Goal: Find contact information: Find contact information

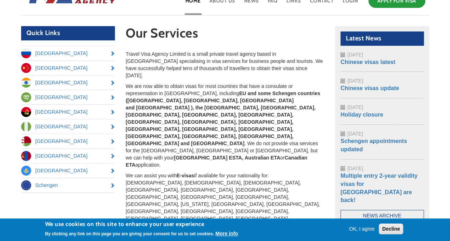
scroll to position [69, 0]
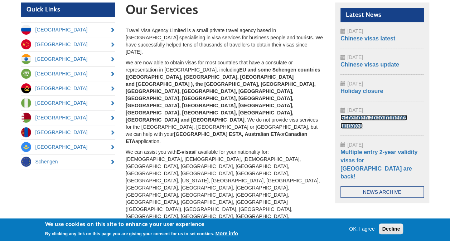
click at [372, 115] on link "Schengen appointments updated" at bounding box center [374, 122] width 67 height 14
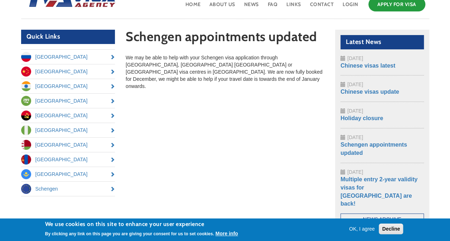
scroll to position [31, 0]
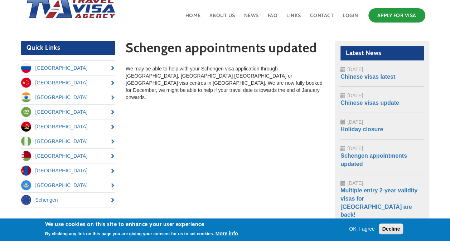
click at [360, 226] on button "OK, I agree" at bounding box center [362, 229] width 32 height 7
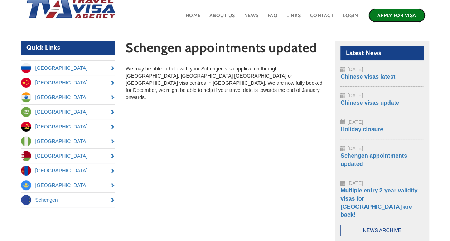
click at [391, 10] on link "Apply for Visa" at bounding box center [397, 15] width 57 height 14
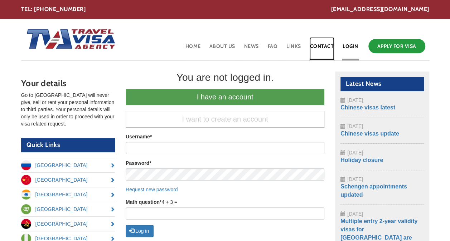
click at [318, 43] on link "Contact" at bounding box center [321, 48] width 25 height 23
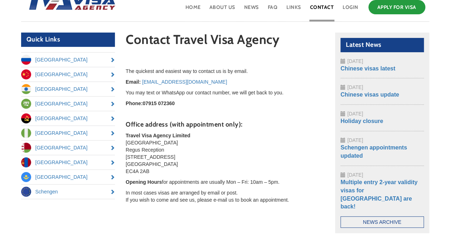
scroll to position [37, 0]
